Goal: Task Accomplishment & Management: Manage account settings

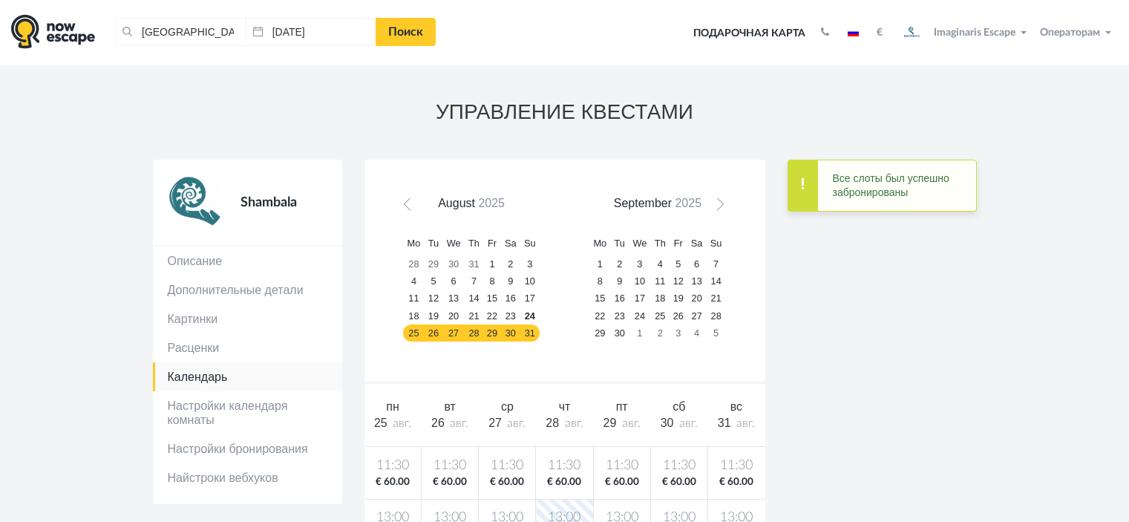
scroll to position [74, 0]
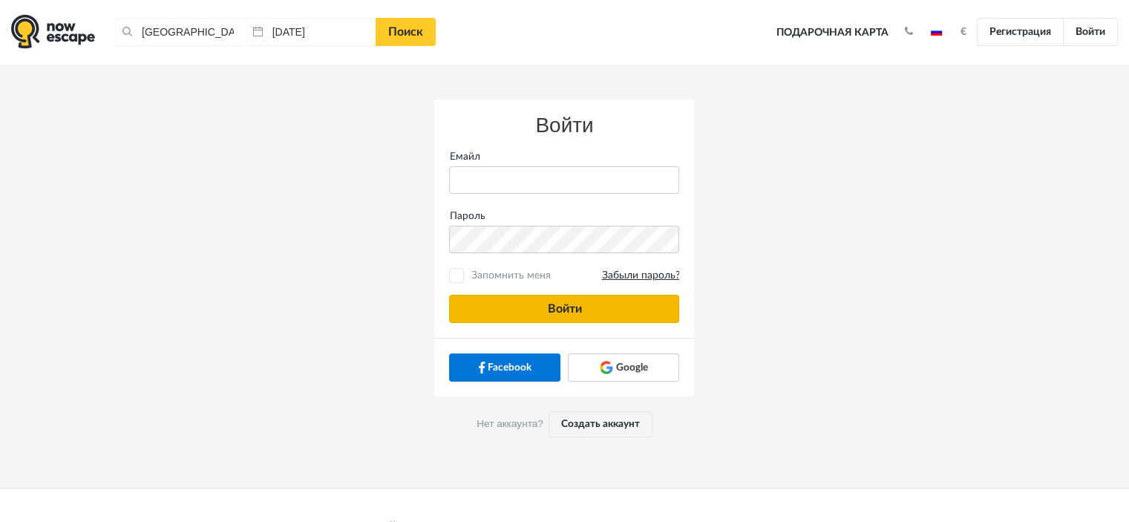
type input "anatoly@imaginaris.ee"
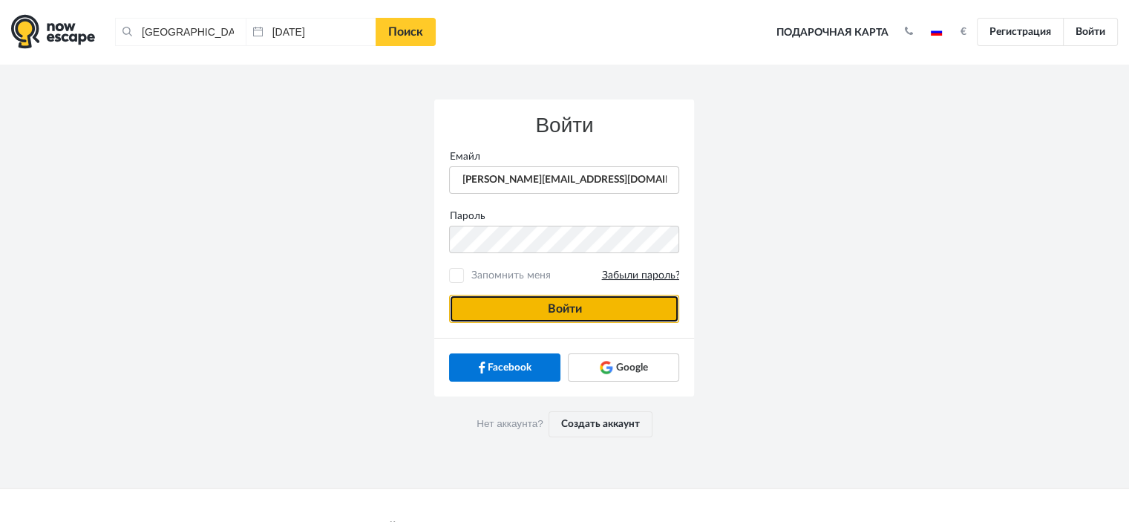
click at [615, 301] on button "Войти" at bounding box center [564, 309] width 230 height 28
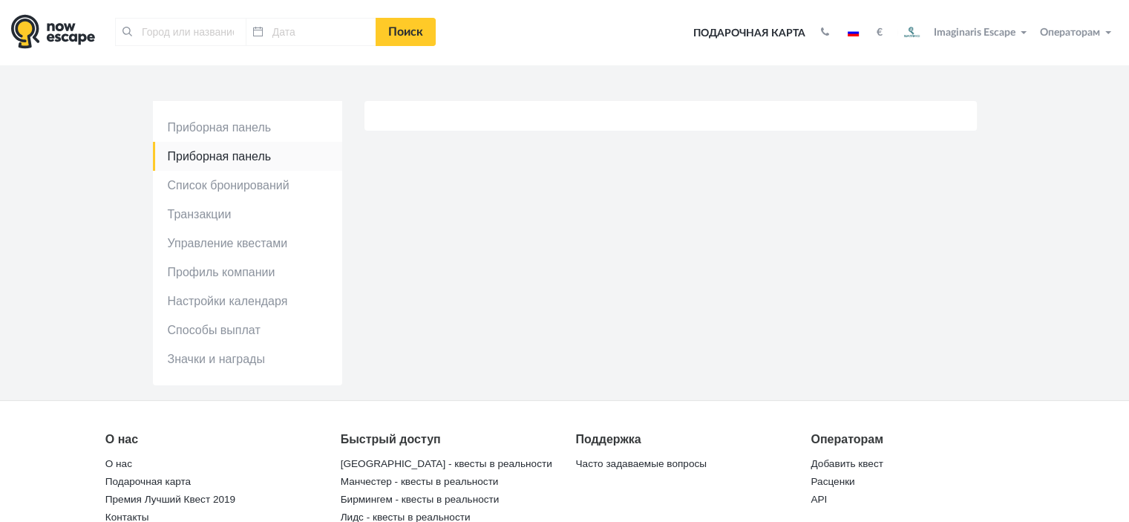
type input "[GEOGRAPHIC_DATA], [GEOGRAPHIC_DATA]"
type input "[DATE]"
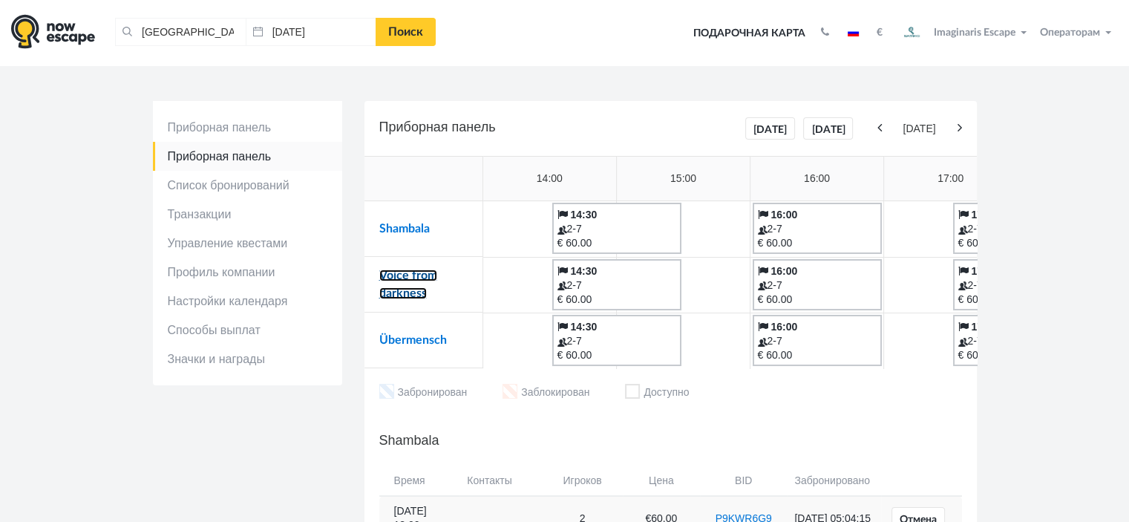
click at [421, 278] on link "Voice from darkness" at bounding box center [408, 284] width 58 height 30
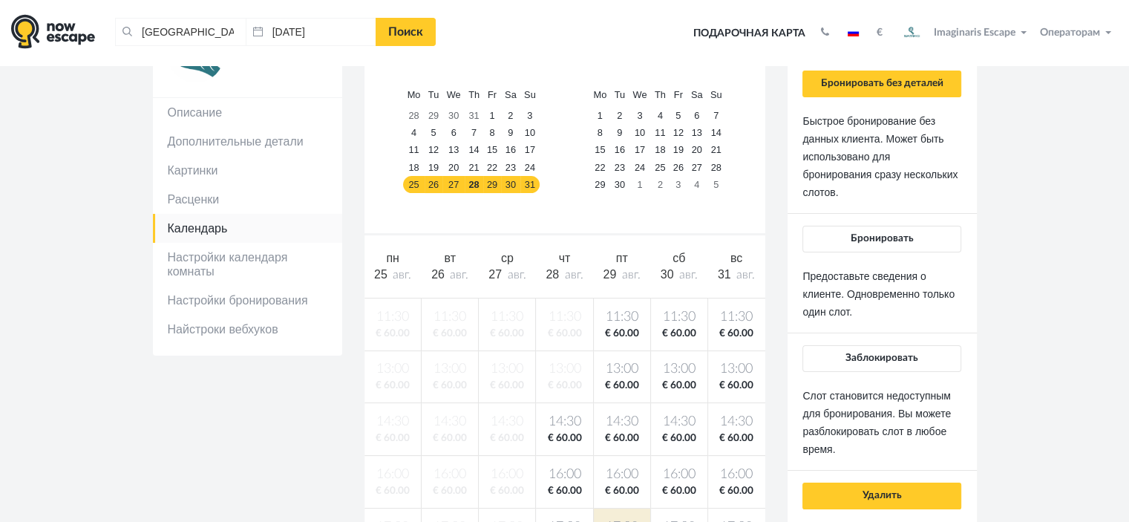
scroll to position [74, 0]
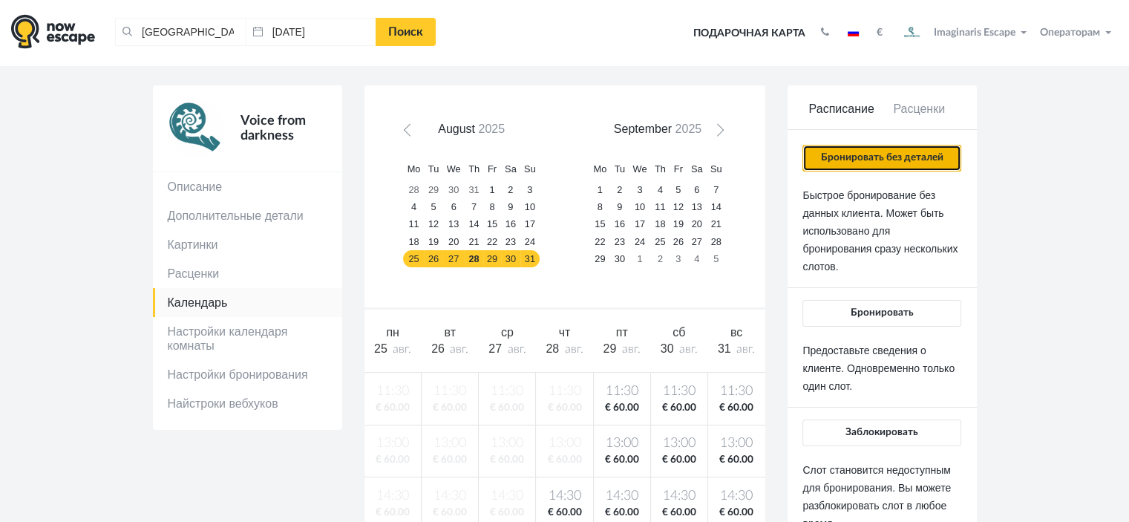
click at [867, 165] on button "Бронировать без деталей" at bounding box center [881, 158] width 158 height 27
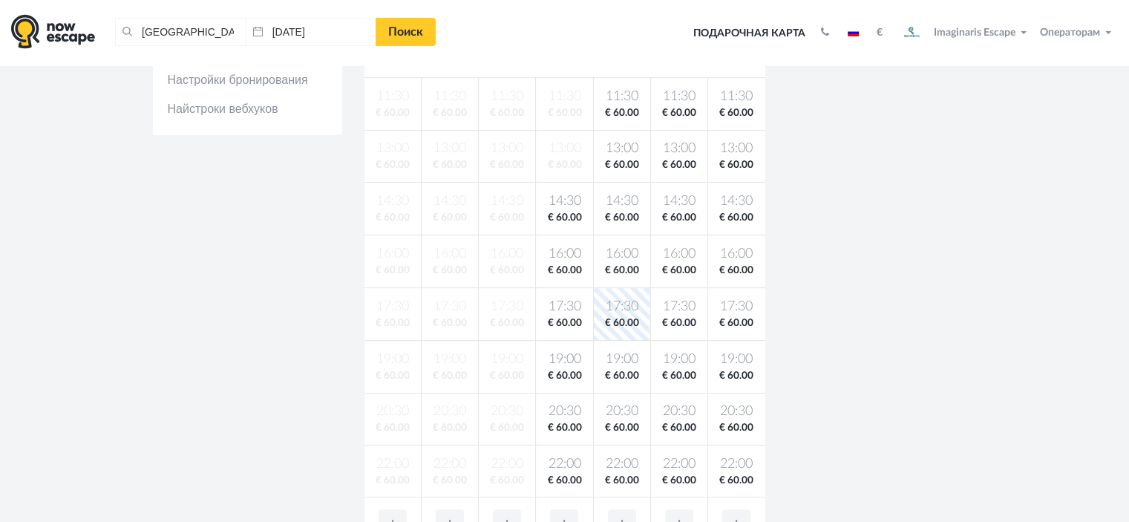
scroll to position [371, 0]
